Goal: Book appointment/travel/reservation

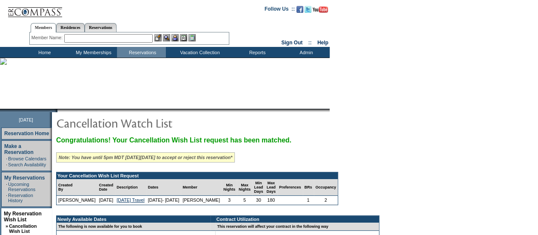
click at [469, 138] on form "Follow Us ::" at bounding box center [269, 230] width 538 height 461
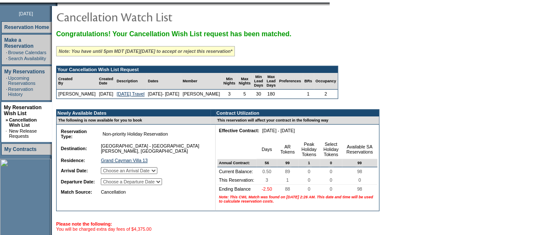
scroll to position [126, 0]
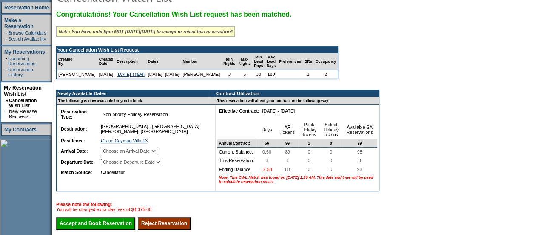
click at [158, 154] on select "Choose an Arrival Date [DATE] [DATE] [DATE]" at bounding box center [129, 150] width 57 height 7
click at [195, 143] on td "Grand Cayman Villa 13 744" at bounding box center [153, 140] width 109 height 9
click at [162, 165] on select "Choose a Departure Date [DATE] [DATE] [DATE]" at bounding box center [131, 161] width 61 height 7
click at [211, 181] on td at bounding box center [213, 148] width 5 height 86
click at [158, 154] on select "Choose an Arrival Date [DATE] [DATE] [DATE]" at bounding box center [129, 150] width 57 height 7
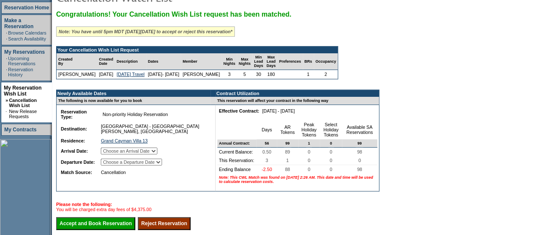
click at [200, 162] on table "Reservation Type: Non-priority Holiday Reservation Reservation Subtype: Destina…" at bounding box center [133, 141] width 151 height 71
click at [162, 165] on select "Choose a Departure Date [DATE] [DATE] [DATE]" at bounding box center [131, 161] width 61 height 7
click at [196, 134] on td "[GEOGRAPHIC_DATA] - [GEOGRAPHIC_DATA][PERSON_NAME], [GEOGRAPHIC_DATA]" at bounding box center [153, 129] width 109 height 14
click at [162, 165] on select "Choose a Departure Date [DATE] [DATE] [DATE]" at bounding box center [131, 161] width 61 height 7
click at [158, 154] on select "Choose an Arrival Date [DATE] [DATE] [DATE]" at bounding box center [129, 150] width 57 height 7
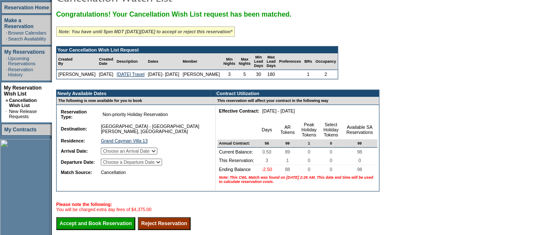
click at [195, 145] on td "Grand Cayman Villa 13 744" at bounding box center [153, 140] width 109 height 9
